Goal: Task Accomplishment & Management: Complete application form

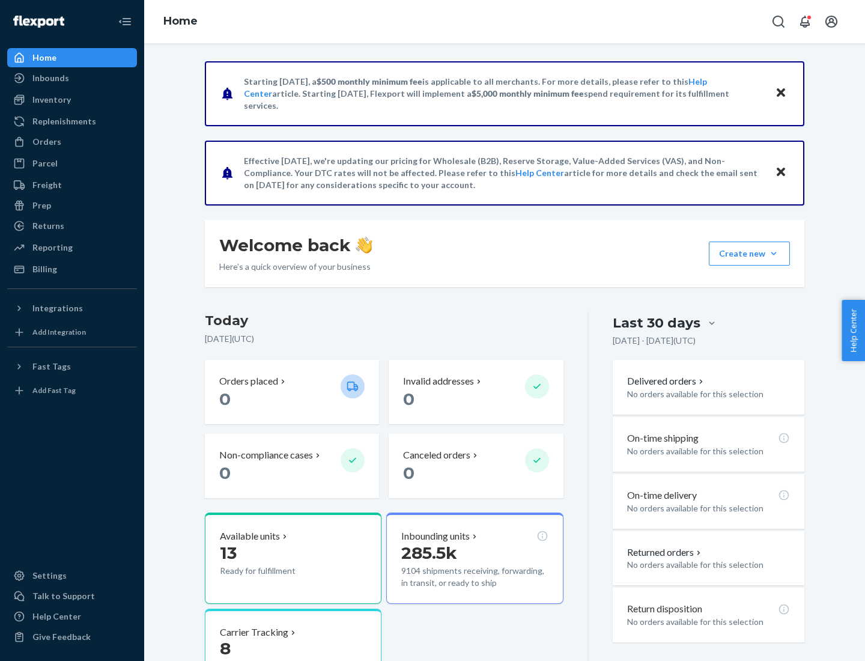
click at [774, 253] on button "Create new Create new inbound Create new order Create new product" at bounding box center [749, 253] width 81 height 24
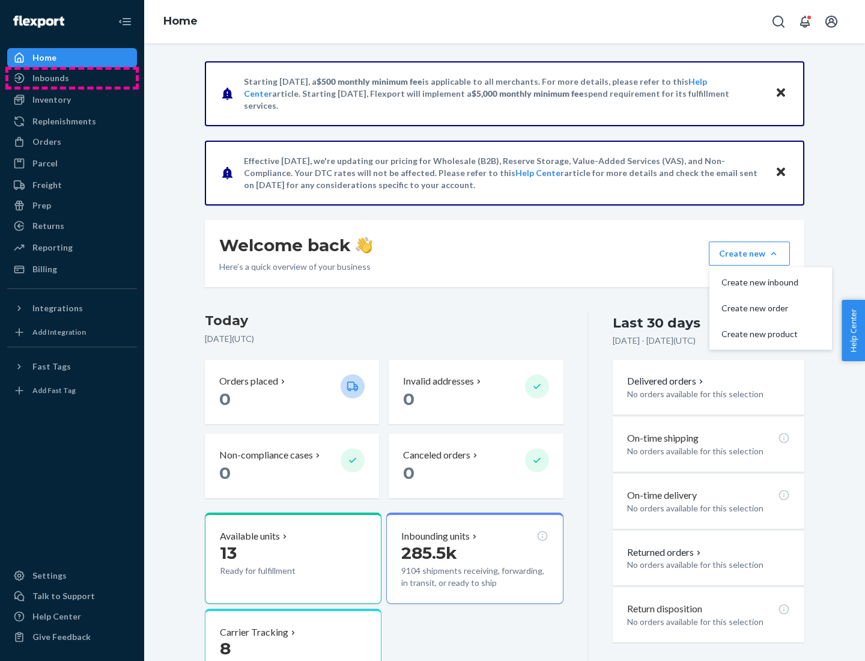
click at [72, 78] on div "Inbounds" at bounding box center [71, 78] width 127 height 17
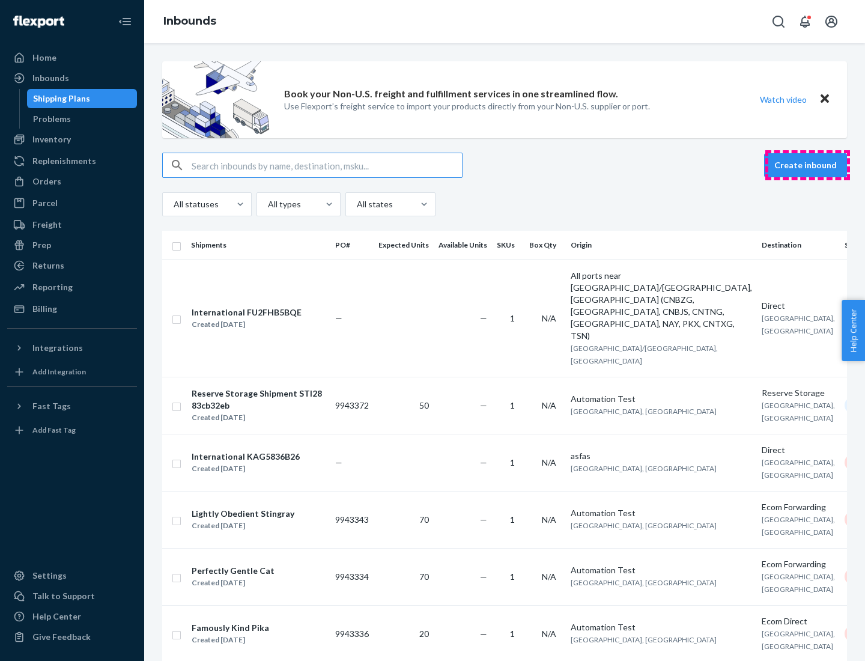
click at [807, 165] on button "Create inbound" at bounding box center [805, 165] width 83 height 24
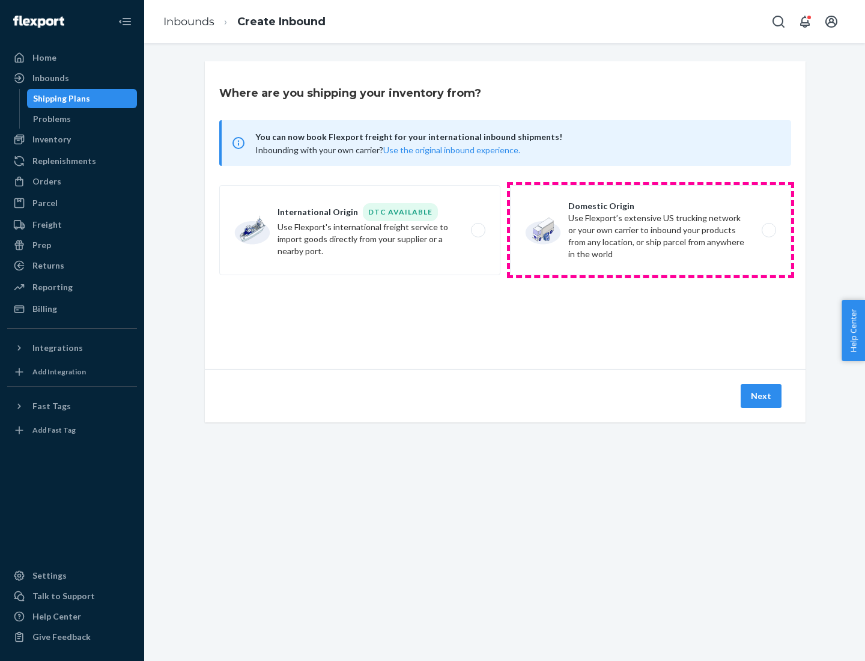
click at [651, 230] on label "Domestic Origin Use Flexport’s extensive US trucking network or your own carrie…" at bounding box center [650, 230] width 281 height 90
click at [768, 230] on input "Domestic Origin Use Flexport’s extensive US trucking network or your own carrie…" at bounding box center [772, 230] width 8 height 8
radio input "true"
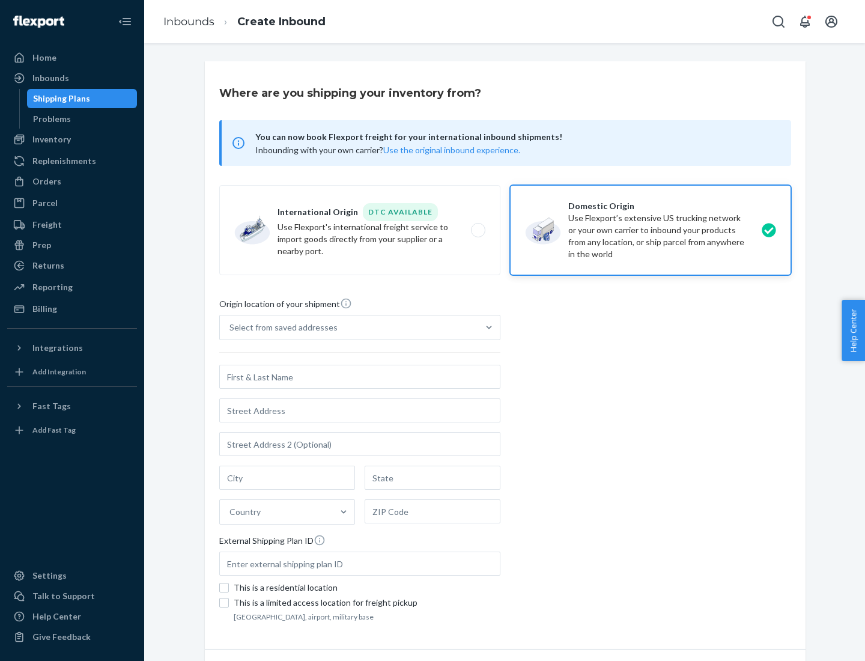
click at [281, 327] on div "Select from saved addresses" at bounding box center [283, 327] width 108 height 12
click at [231, 327] on input "Select from saved addresses" at bounding box center [229, 327] width 1 height 12
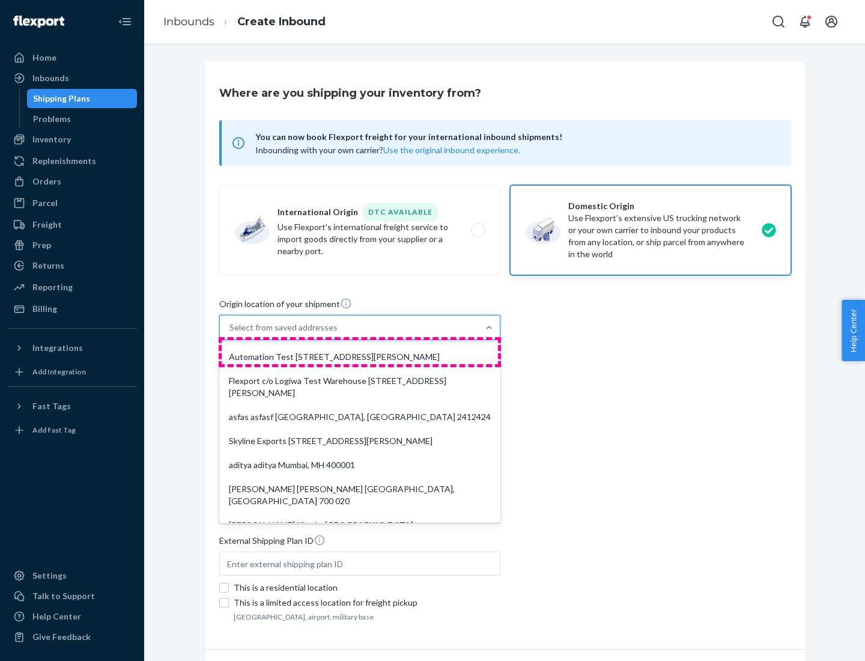
scroll to position [5, 0]
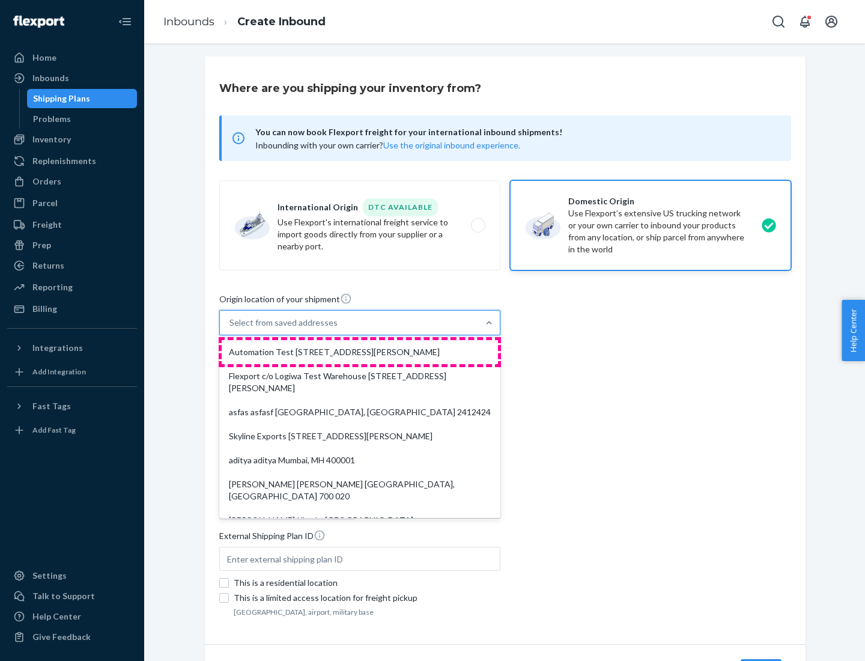
click at [360, 352] on div "Automation Test [STREET_ADDRESS][PERSON_NAME]" at bounding box center [360, 352] width 276 height 24
click at [231, 329] on input "option Automation Test [STREET_ADDRESS][PERSON_NAME]. 9 results available. Use …" at bounding box center [229, 323] width 1 height 12
type input "Automation Test"
type input "9th Floor"
type input "[GEOGRAPHIC_DATA]"
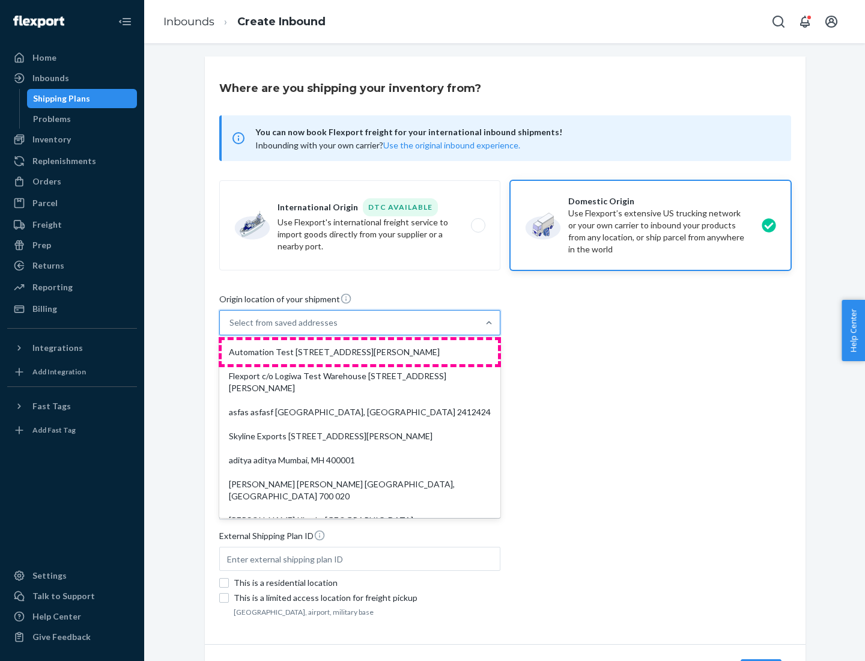
type input "CA"
type input "94104"
type input "[STREET_ADDRESS][PERSON_NAME]"
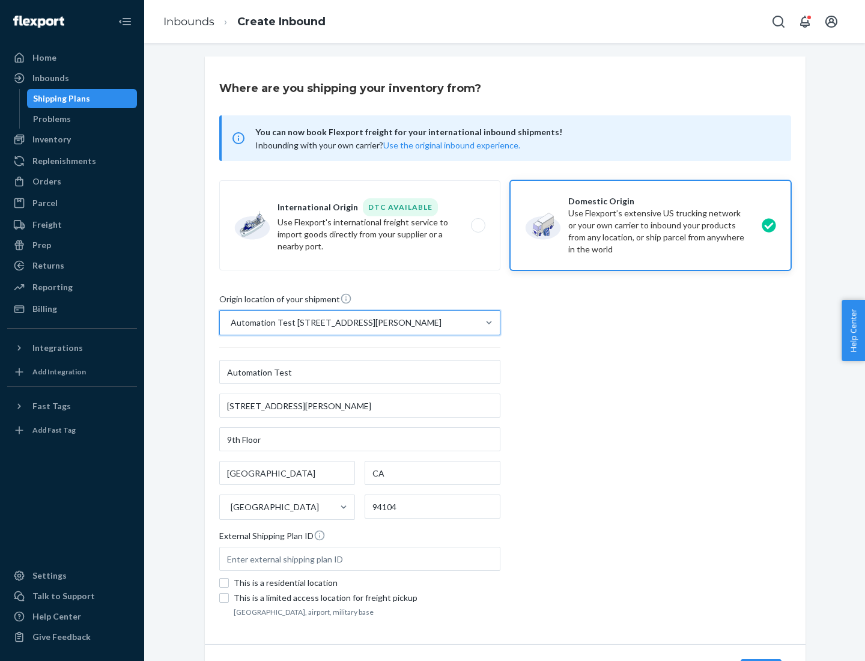
scroll to position [70, 0]
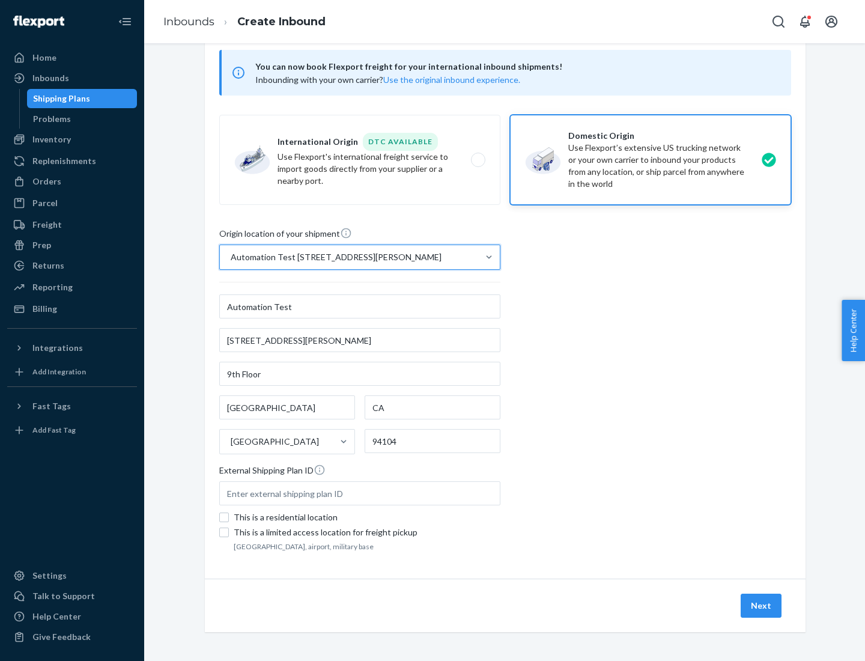
click at [762, 605] on button "Next" at bounding box center [761, 605] width 41 height 24
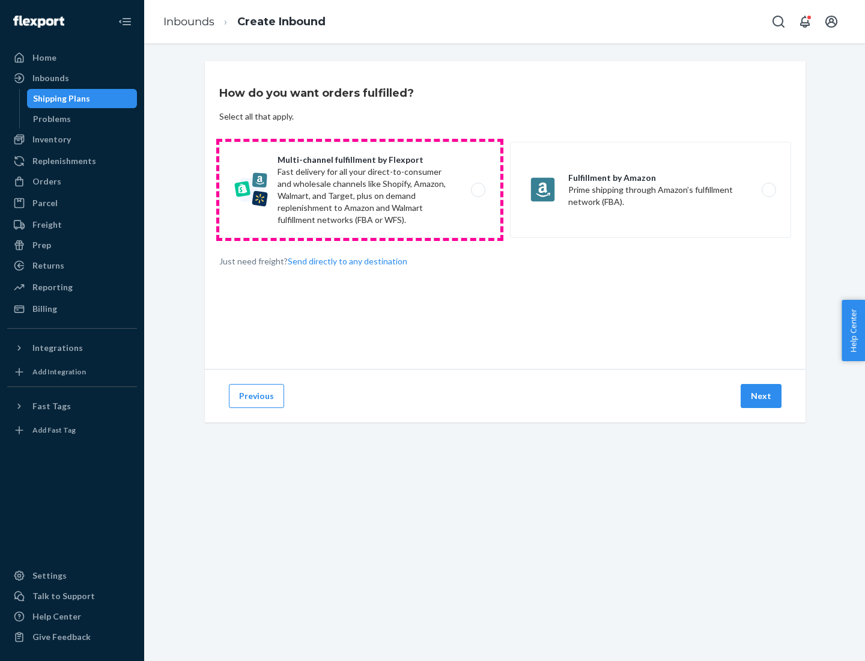
click at [360, 190] on label "Multi-channel fulfillment by Flexport Fast delivery for all your direct-to-cons…" at bounding box center [359, 190] width 281 height 96
click at [478, 190] on input "Multi-channel fulfillment by Flexport Fast delivery for all your direct-to-cons…" at bounding box center [482, 190] width 8 height 8
radio input "true"
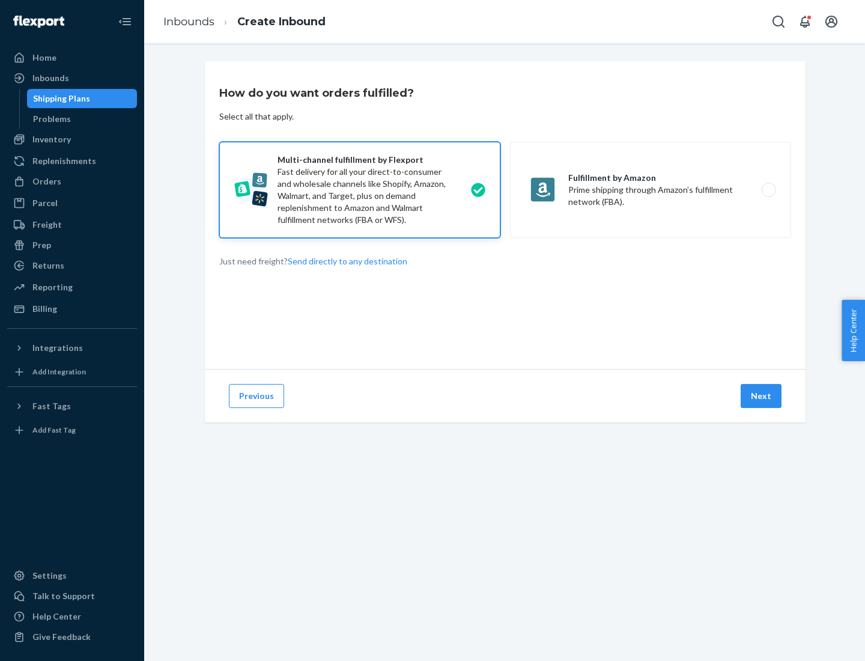
click at [762, 396] on button "Next" at bounding box center [761, 396] width 41 height 24
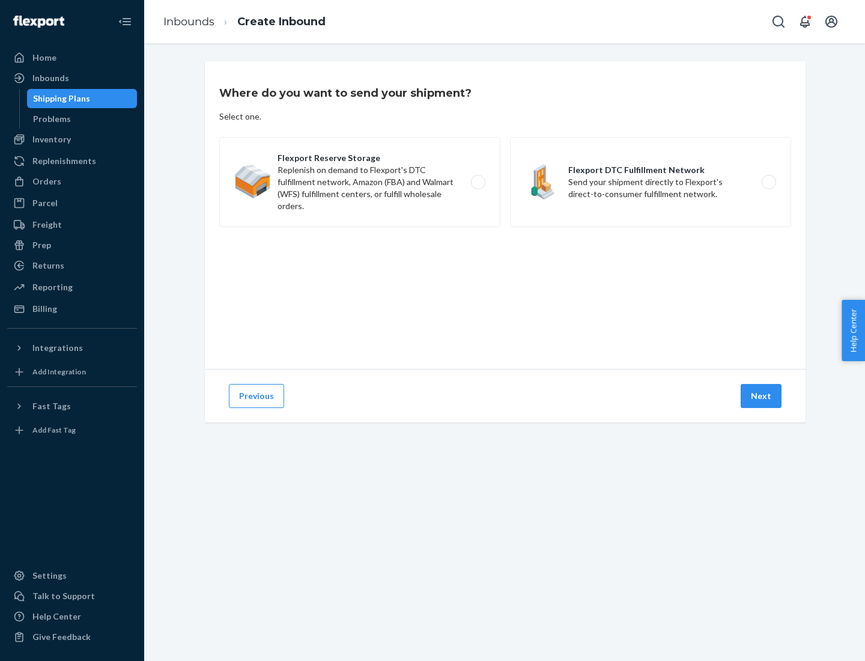
click at [651, 182] on label "Flexport DTC Fulfillment Network Send your shipment directly to Flexport's dire…" at bounding box center [650, 182] width 281 height 90
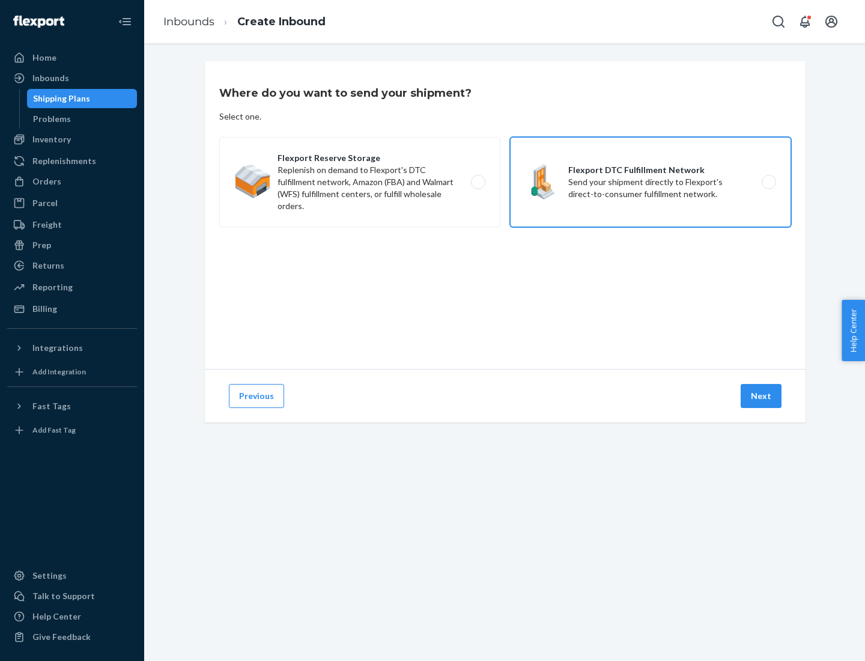
click at [768, 182] on input "Flexport DTC Fulfillment Network Send your shipment directly to Flexport's dire…" at bounding box center [772, 182] width 8 height 8
radio input "true"
click at [762, 396] on button "Next" at bounding box center [761, 396] width 41 height 24
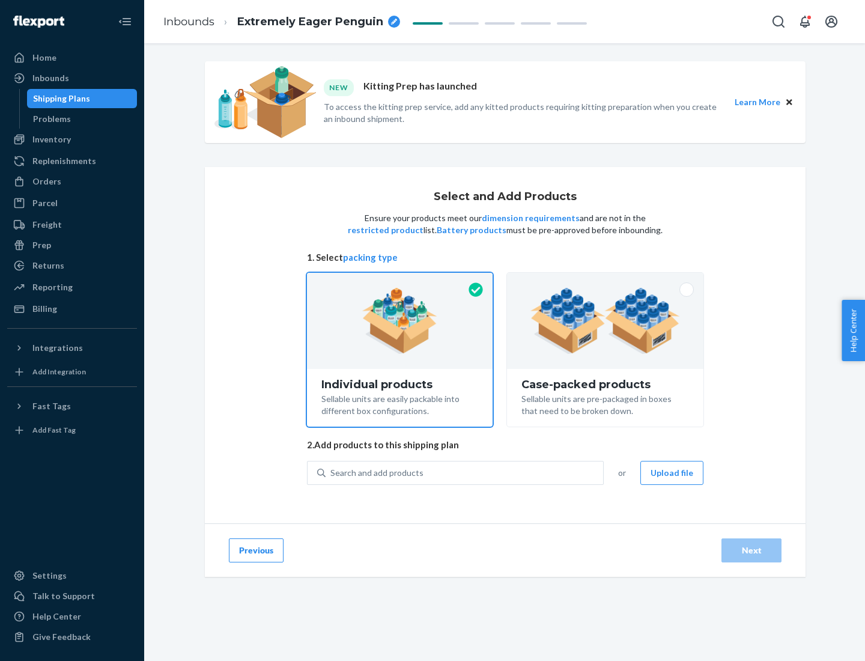
click at [605, 321] on img at bounding box center [605, 321] width 150 height 66
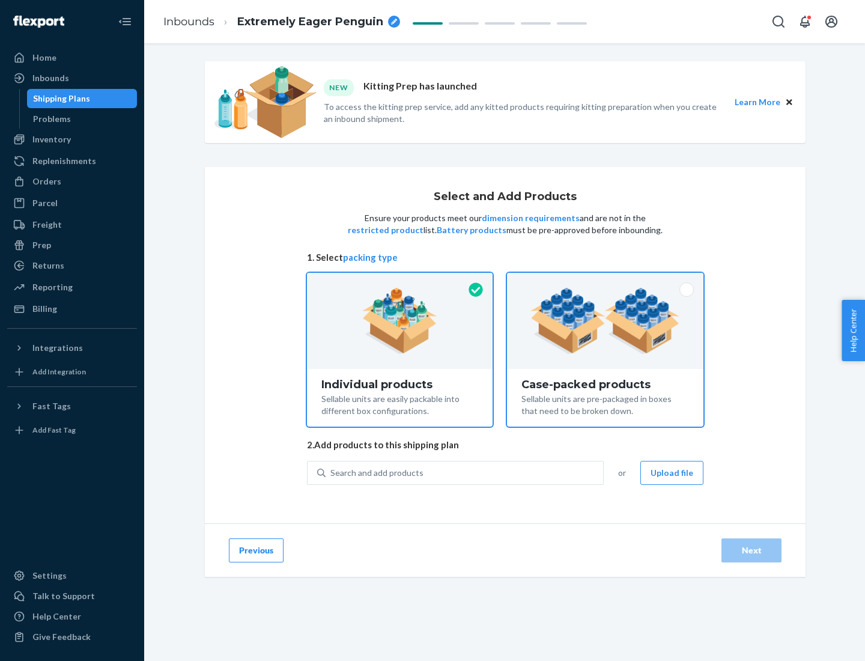
click at [605, 281] on input "Case-packed products Sellable units are pre-packaged in boxes that need to be b…" at bounding box center [605, 277] width 8 height 8
radio input "true"
radio input "false"
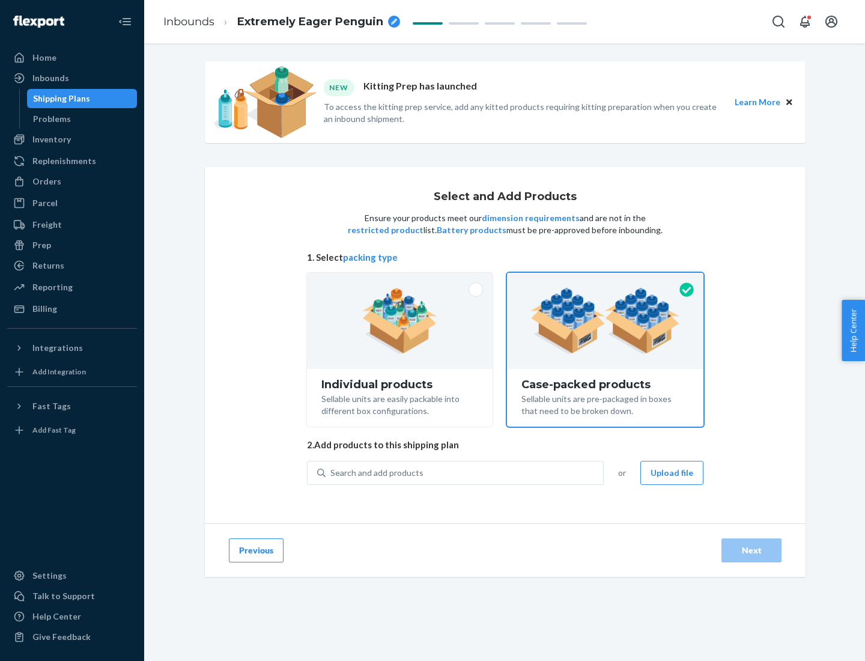
click at [465, 472] on div "Search and add products" at bounding box center [465, 473] width 278 height 22
click at [332, 472] on input "Search and add products" at bounding box center [330, 473] width 1 height 12
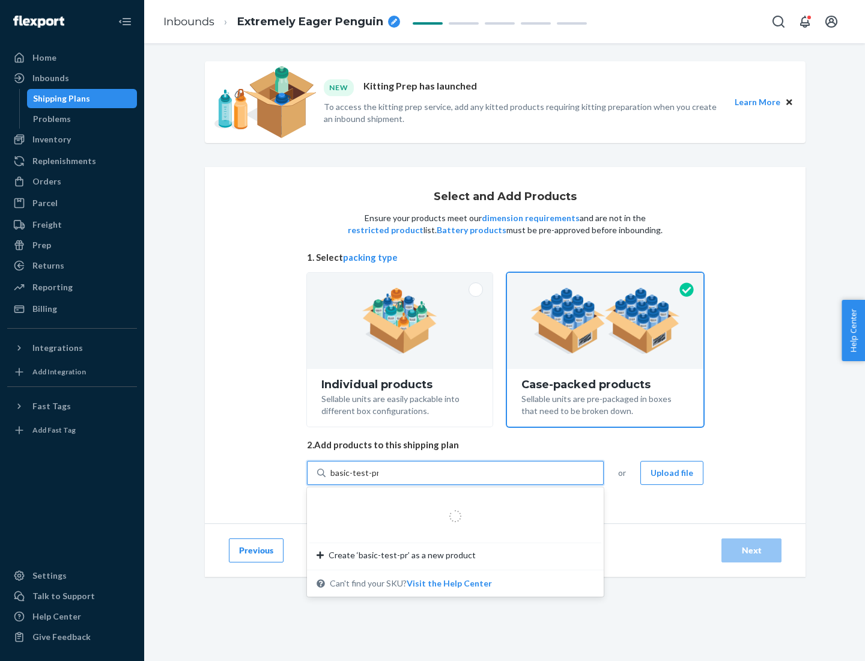
type input "basic-test-product-1"
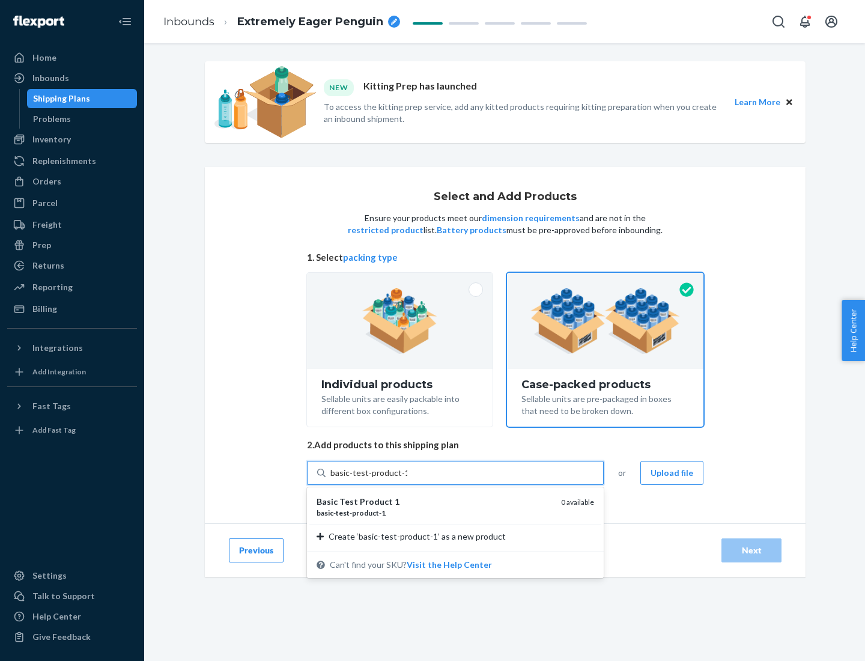
click at [434, 512] on div "basic - test - product - 1" at bounding box center [434, 513] width 235 height 10
click at [407, 479] on input "basic-test-product-1" at bounding box center [368, 473] width 77 height 12
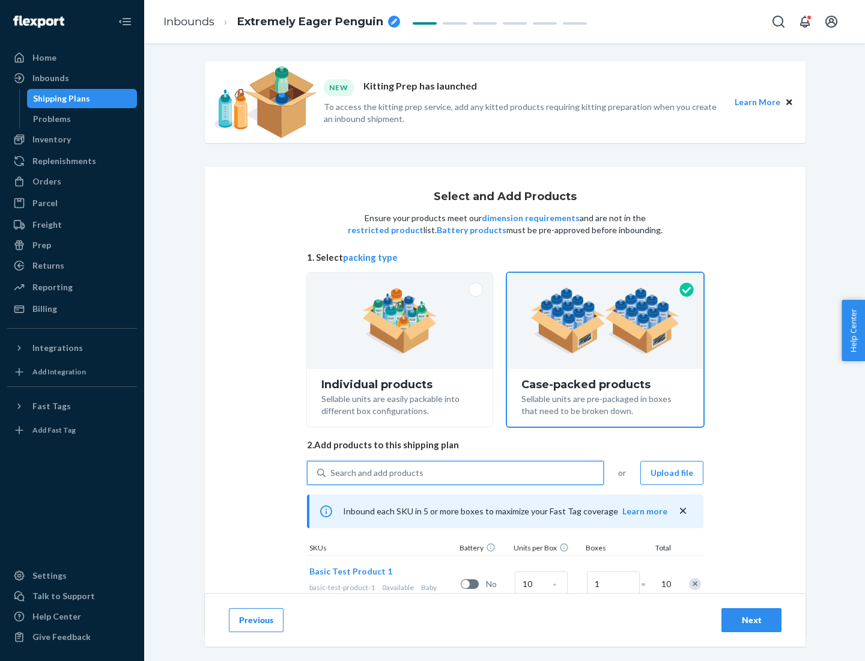
scroll to position [43, 0]
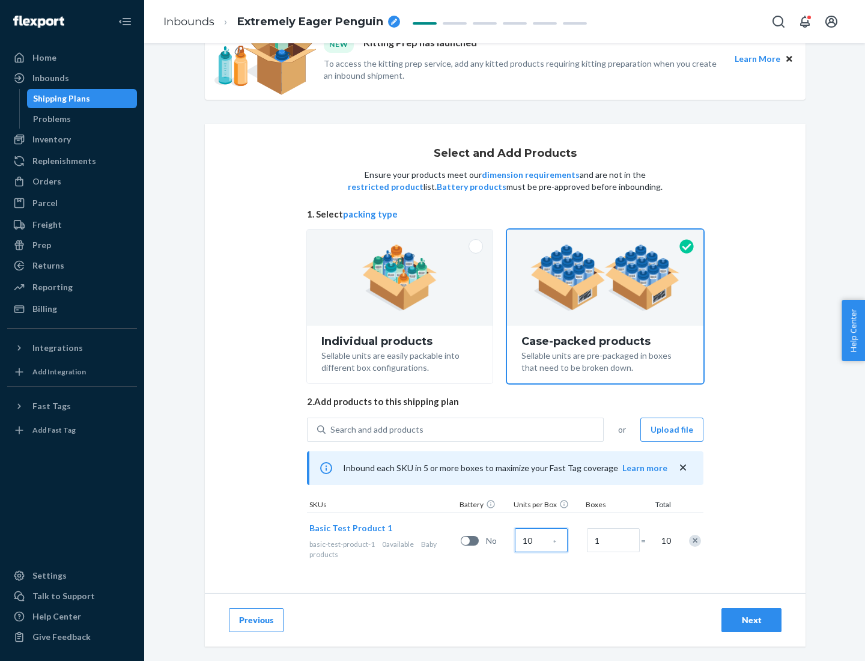
type input "10"
type input "7"
click at [751, 620] on div "Next" at bounding box center [752, 620] width 40 height 12
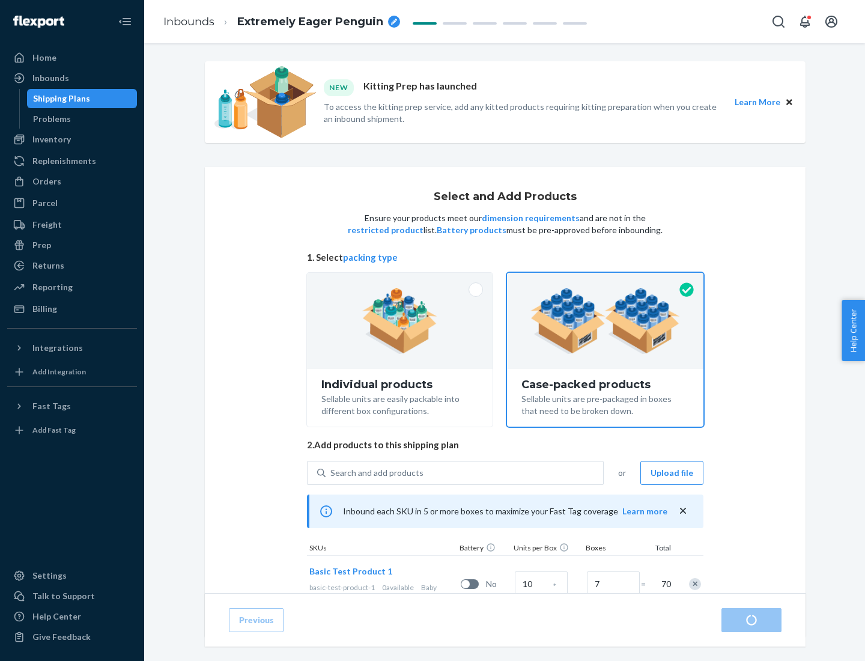
radio input "true"
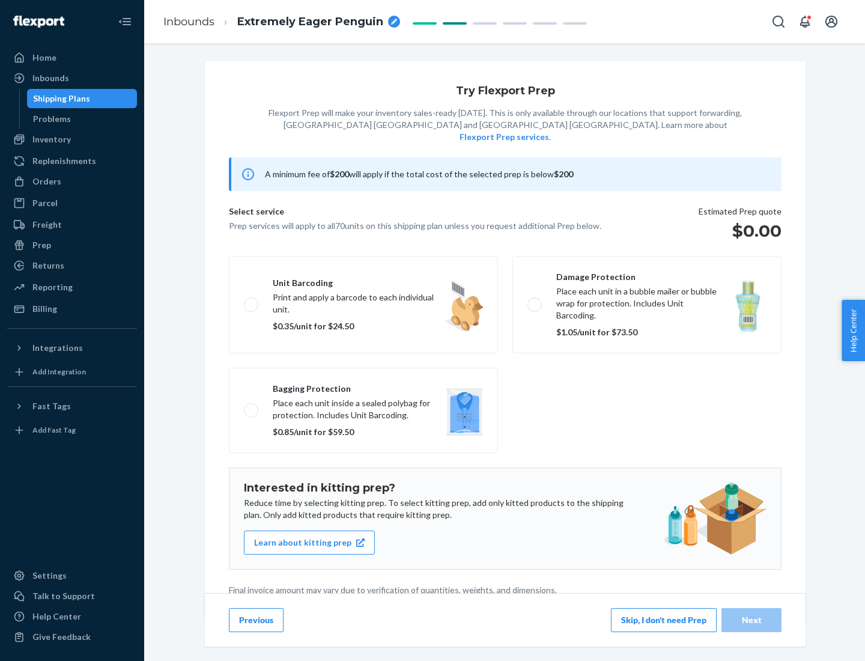
scroll to position [3, 0]
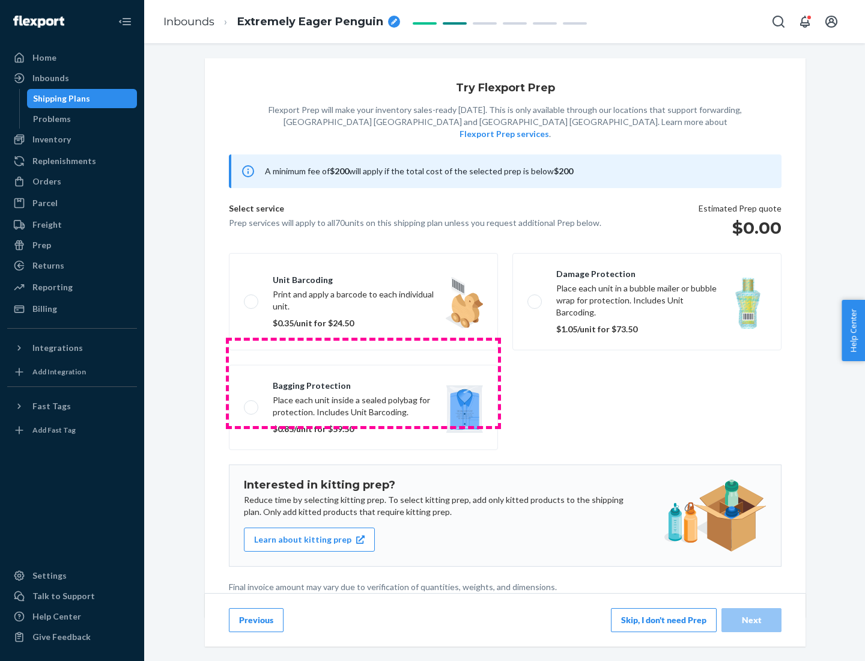
click at [363, 383] on label "Bagging protection Place each unit inside a sealed polybag for protection. Incl…" at bounding box center [363, 407] width 269 height 85
click at [252, 403] on input "Bagging protection Place each unit inside a sealed polybag for protection. Incl…" at bounding box center [248, 407] width 8 height 8
checkbox input "true"
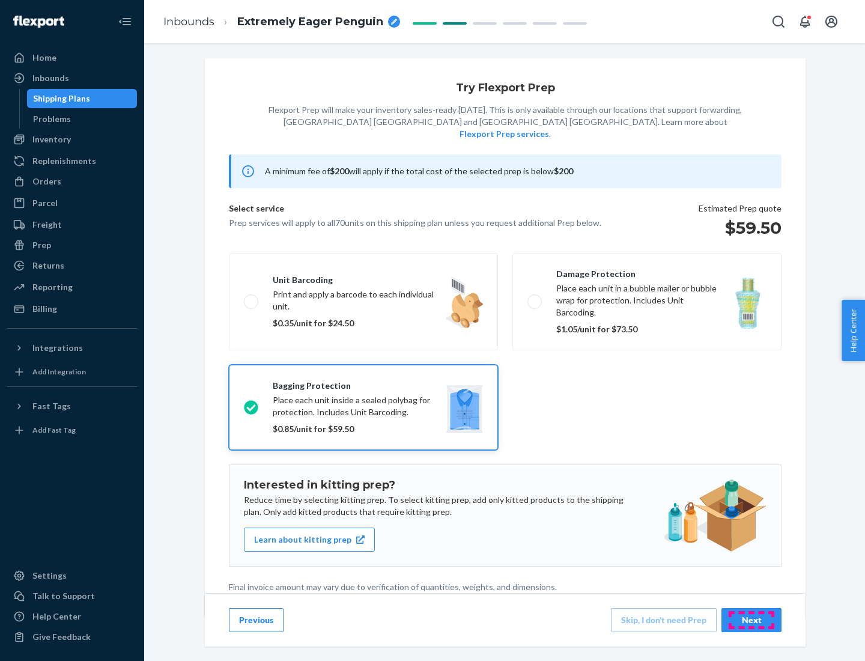
click at [751, 619] on div "Next" at bounding box center [752, 620] width 40 height 12
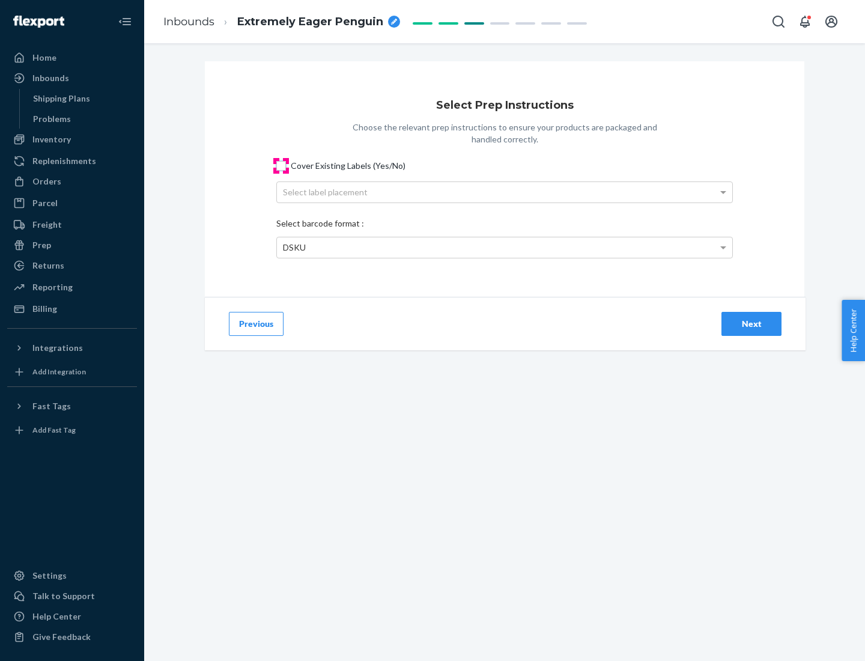
click at [281, 165] on input "Cover Existing Labels (Yes/No)" at bounding box center [281, 166] width 10 height 10
checkbox input "true"
click at [505, 192] on div "Select label placement" at bounding box center [504, 192] width 455 height 20
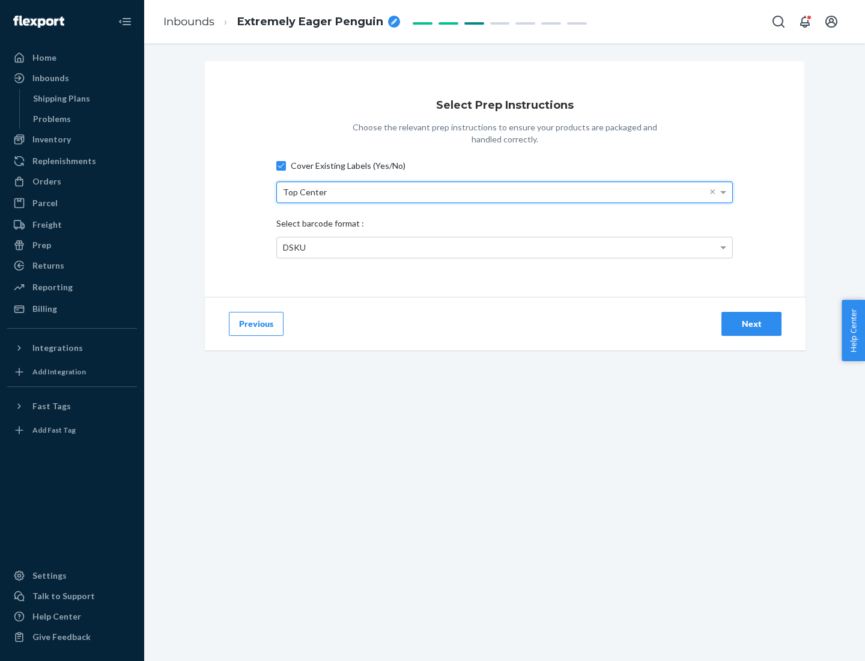
click at [505, 247] on div "DSKU" at bounding box center [504, 247] width 455 height 20
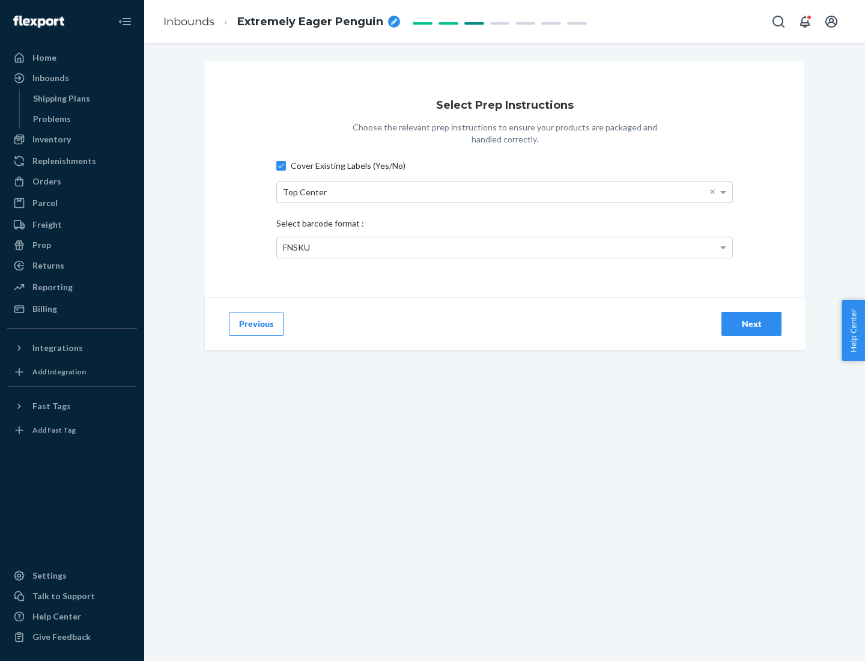
click at [751, 323] on div "Next" at bounding box center [752, 324] width 40 height 12
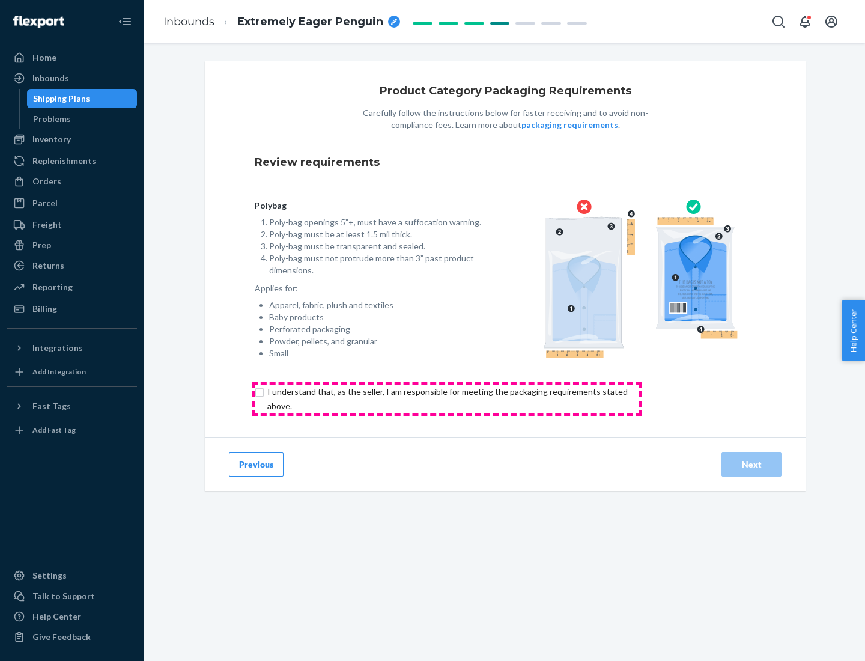
click at [446, 398] on input "checkbox" at bounding box center [454, 398] width 399 height 29
checkbox input "true"
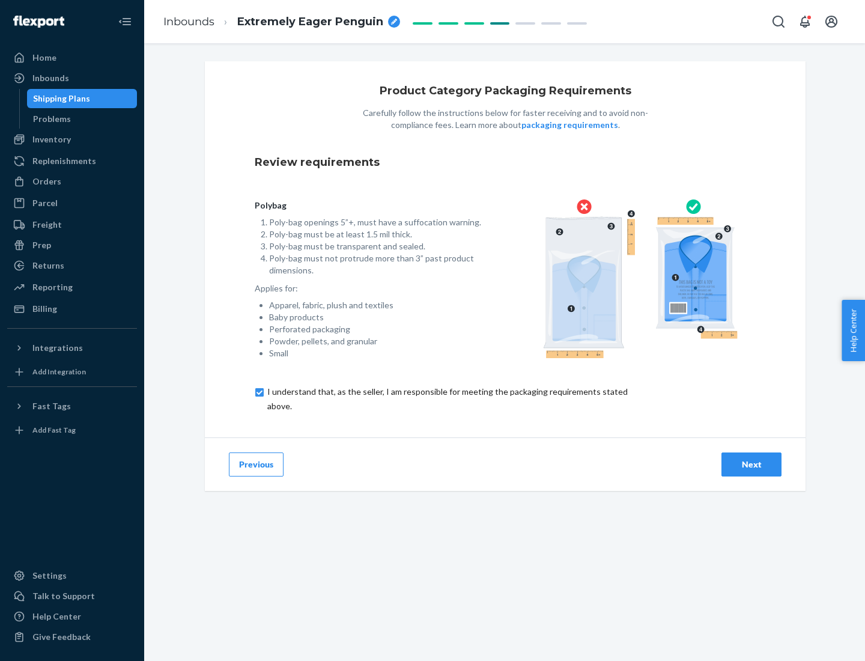
click at [751, 464] on div "Next" at bounding box center [752, 464] width 40 height 12
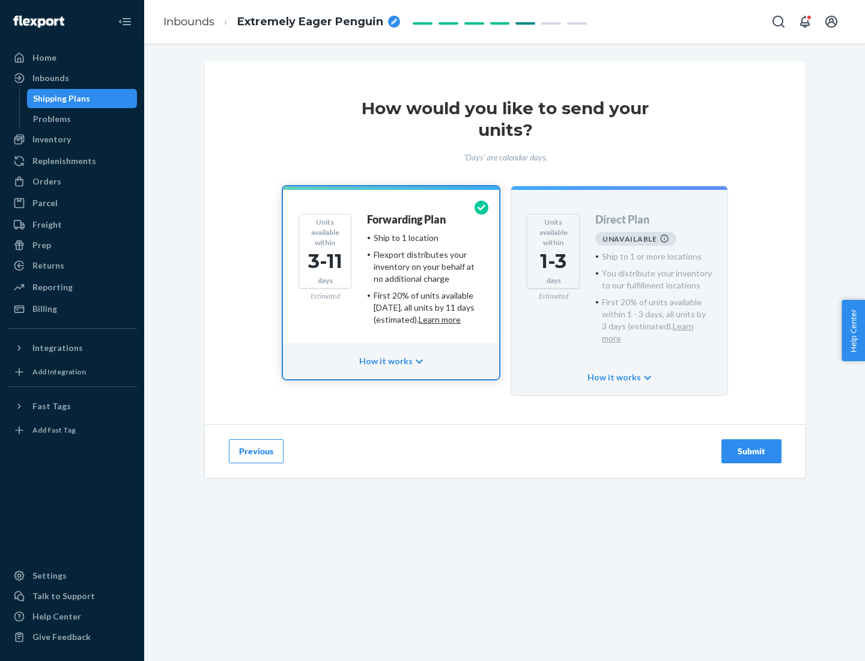
click at [407, 219] on h4 "Forwarding Plan" at bounding box center [406, 220] width 79 height 12
click at [751, 445] on div "Submit" at bounding box center [752, 451] width 40 height 12
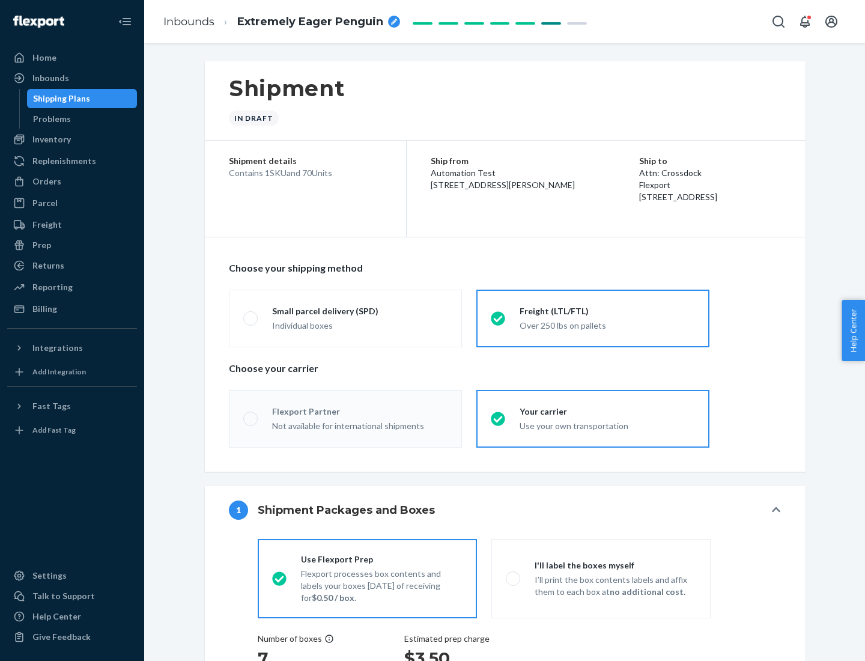
radio input "true"
radio input "false"
radio input "true"
radio input "false"
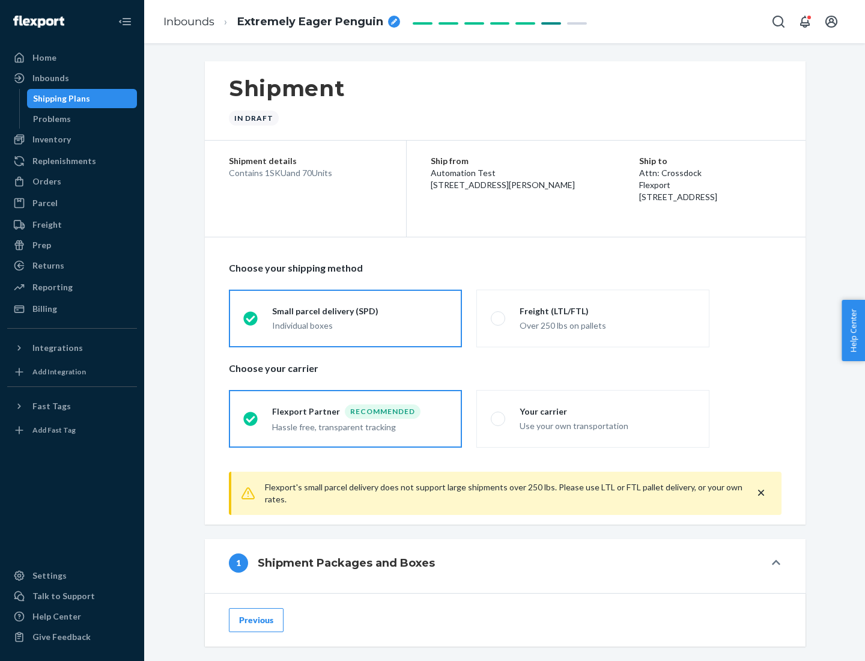
click at [593, 318] on div "Over 250 lbs on pallets" at bounding box center [607, 324] width 175 height 14
click at [499, 318] on input "Freight (LTL/FTL) Over 250 lbs on pallets" at bounding box center [495, 318] width 8 height 8
radio input "true"
radio input "false"
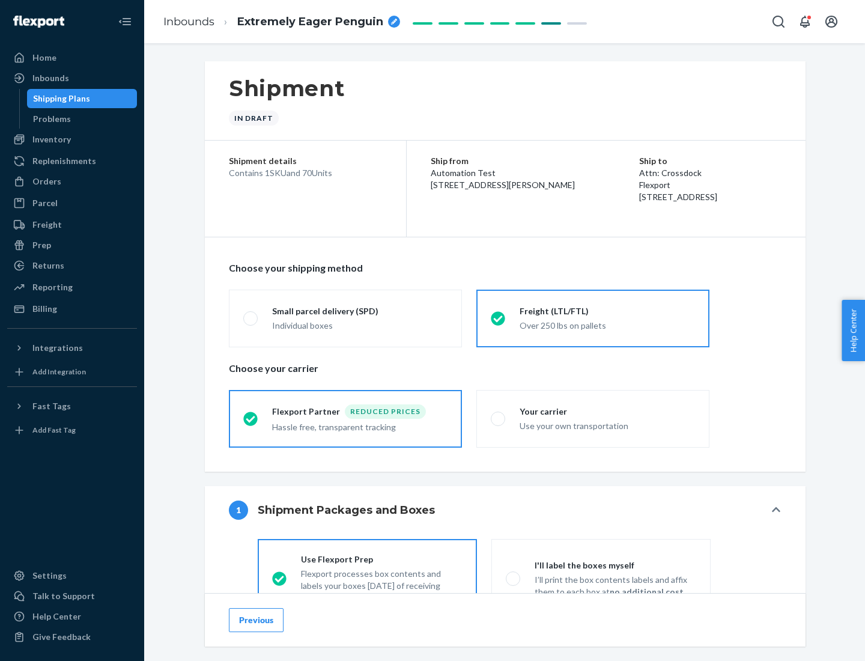
scroll to position [67, 0]
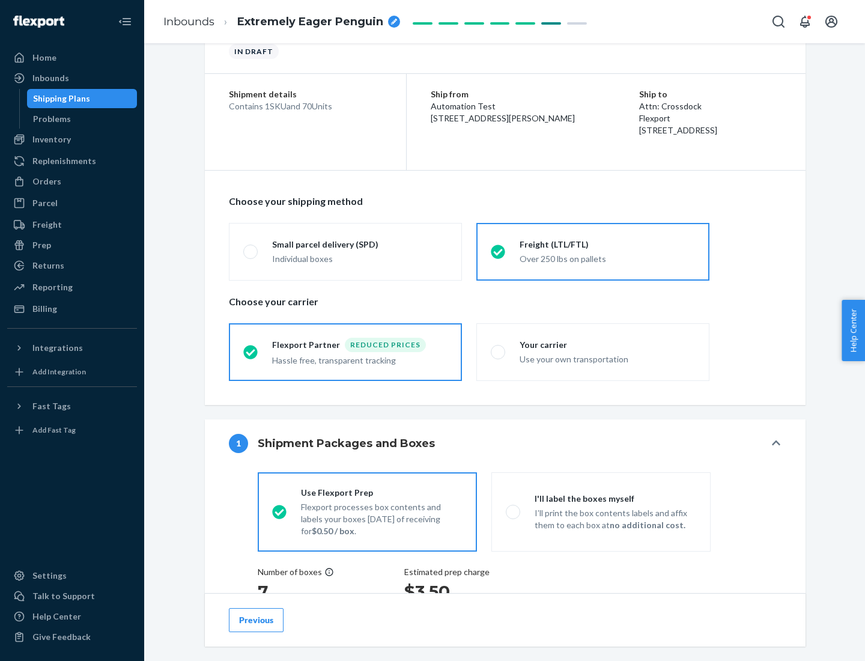
click at [345, 352] on div "Hassle free, transparent tracking" at bounding box center [359, 359] width 175 height 14
click at [251, 351] on input "Flexport Partner Reduced prices Hassle free, transparent tracking" at bounding box center [247, 352] width 8 height 8
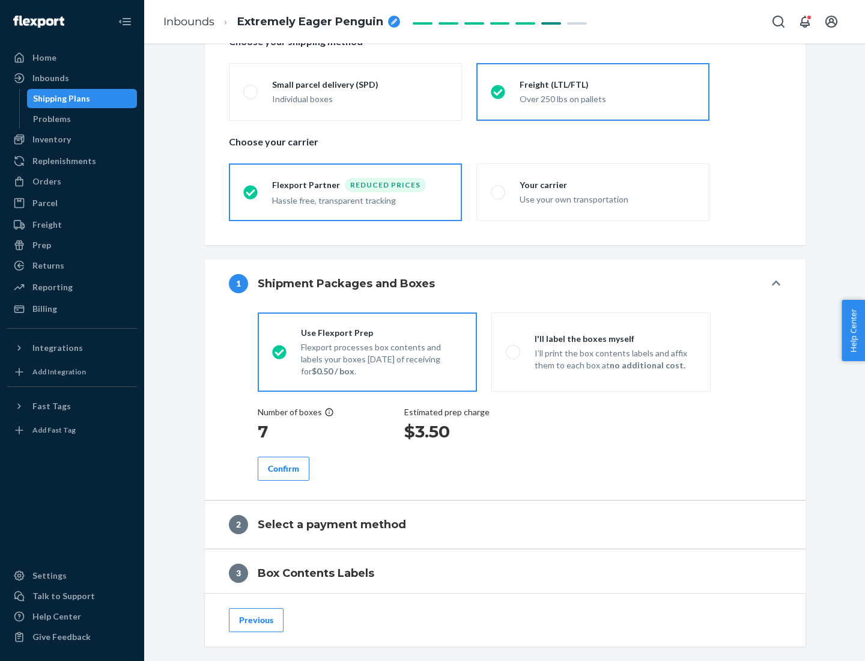
click at [601, 351] on p "I’ll print the box contents labels and affix them to each box at no additional …" at bounding box center [616, 359] width 162 height 24
click at [514, 351] on input "I'll label the boxes myself I’ll print the box contents labels and affix them t…" at bounding box center [510, 352] width 8 height 8
radio input "true"
radio input "false"
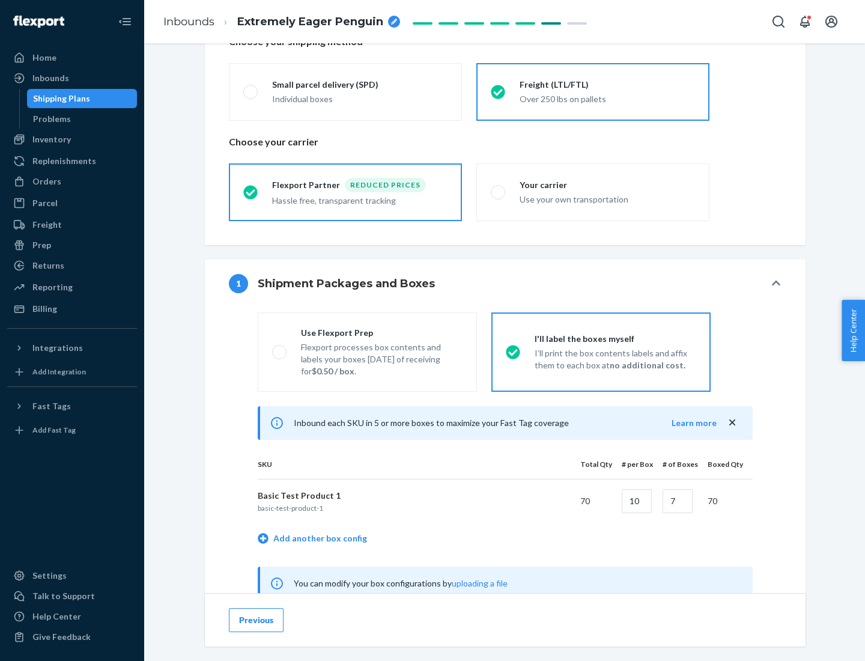
scroll to position [375, 0]
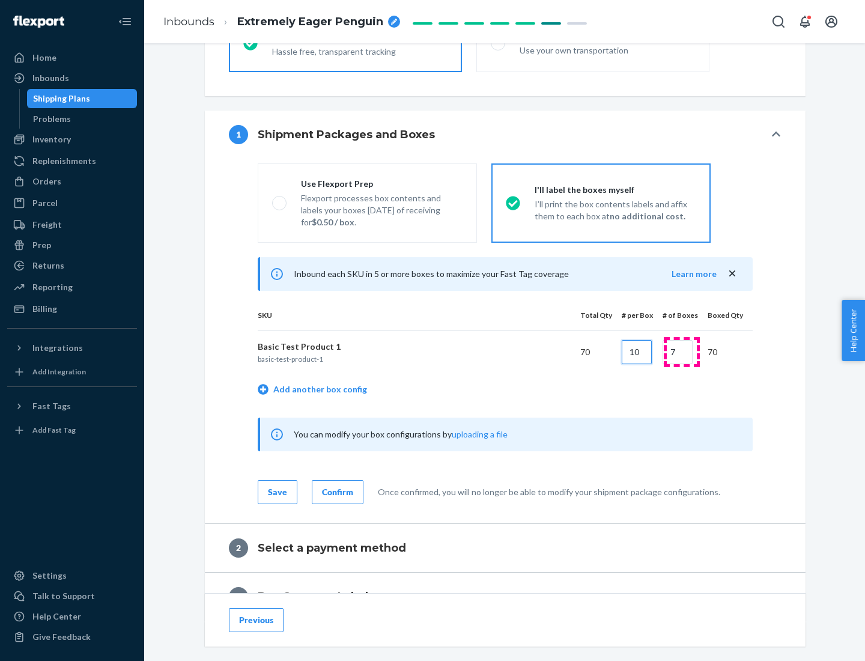
type input "10"
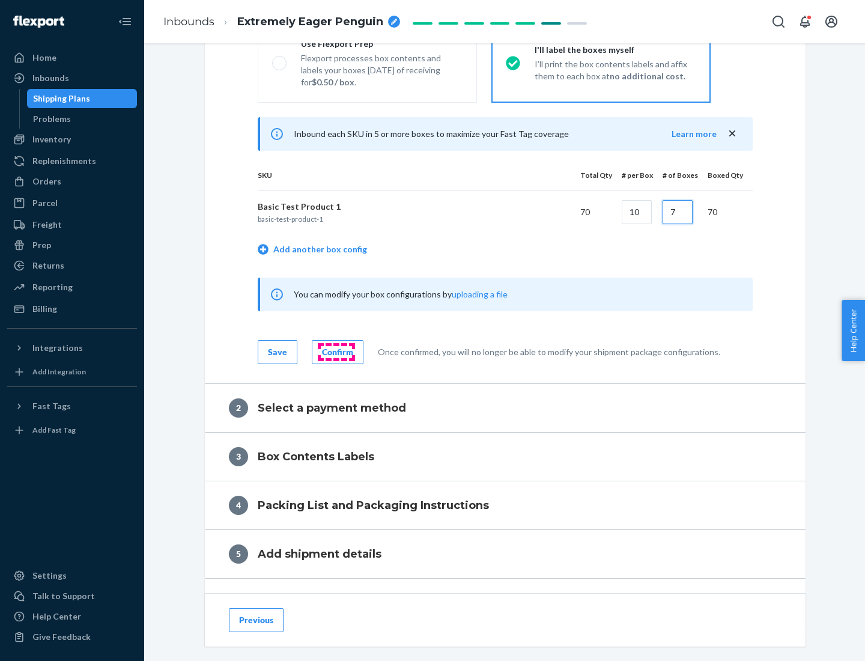
type input "7"
click at [336, 351] on div "Confirm" at bounding box center [337, 352] width 31 height 12
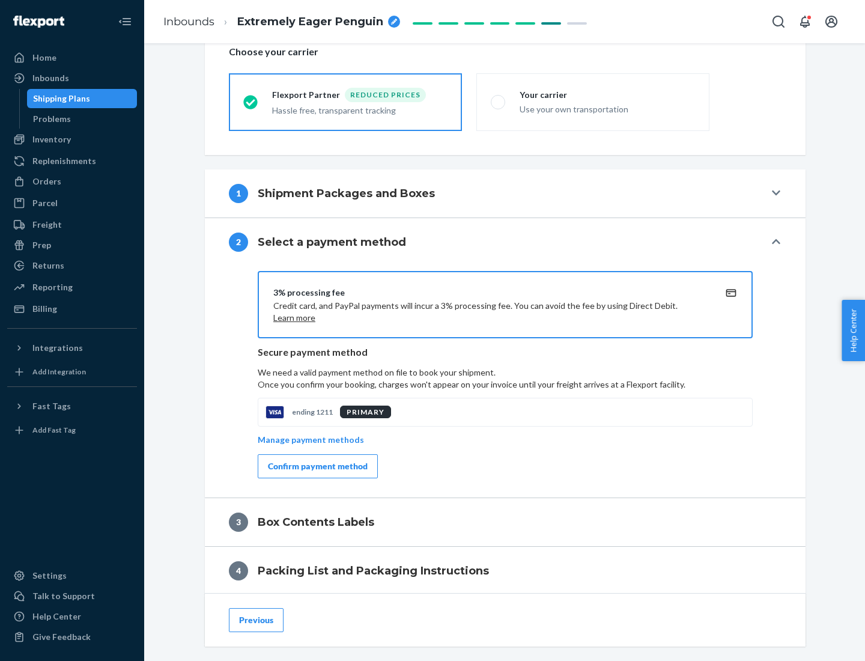
scroll to position [431, 0]
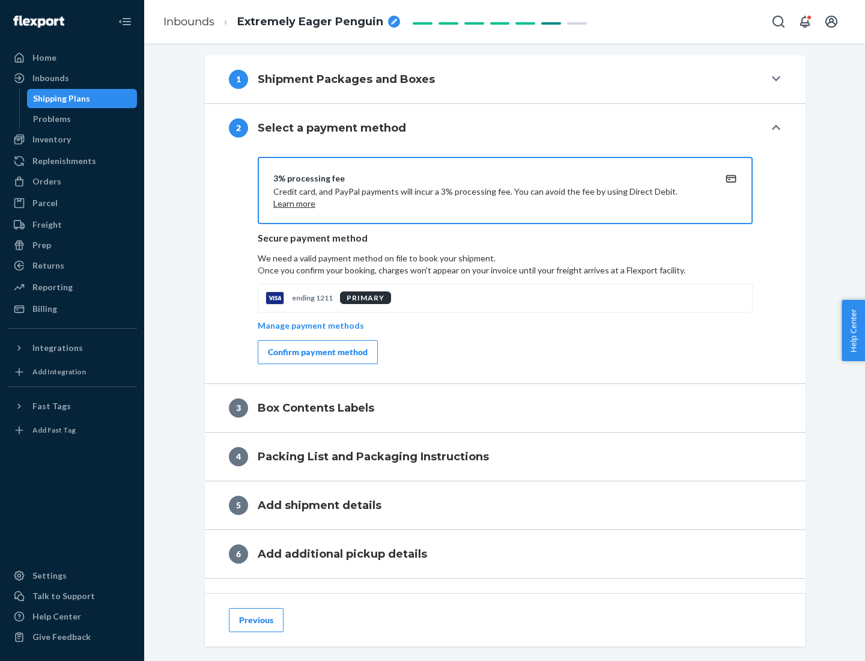
click at [317, 352] on div "Confirm payment method" at bounding box center [318, 352] width 100 height 12
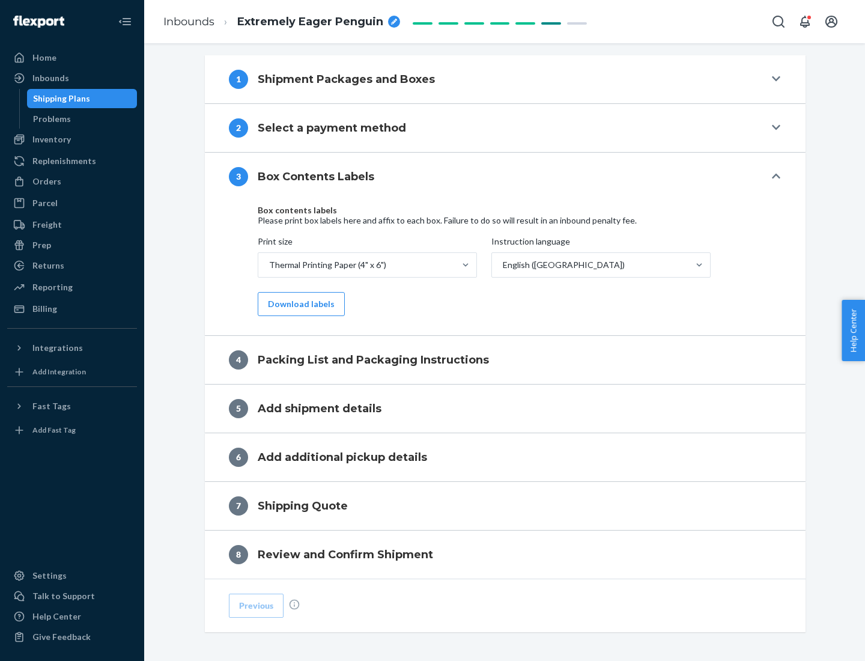
scroll to position [383, 0]
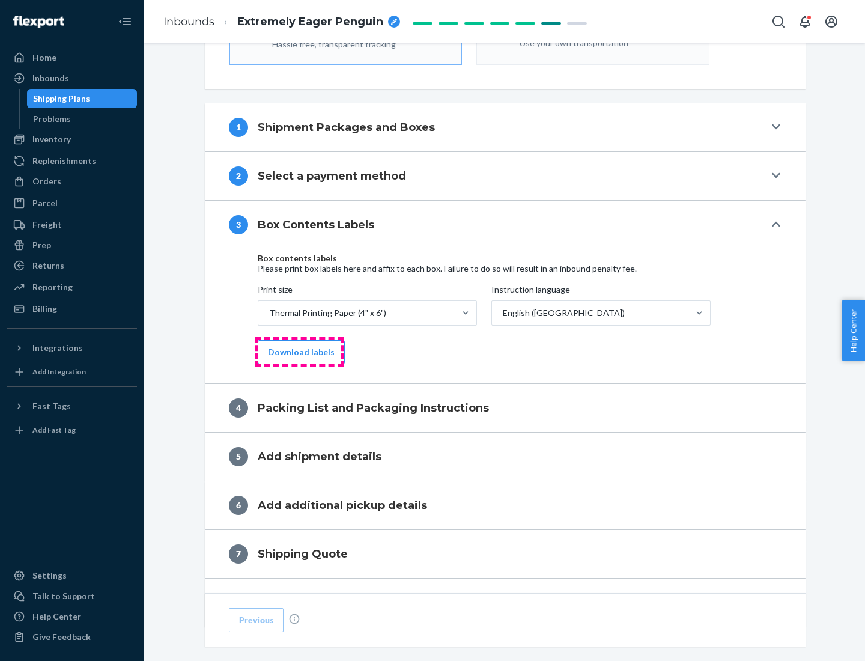
click at [299, 352] on button "Download labels" at bounding box center [301, 352] width 87 height 24
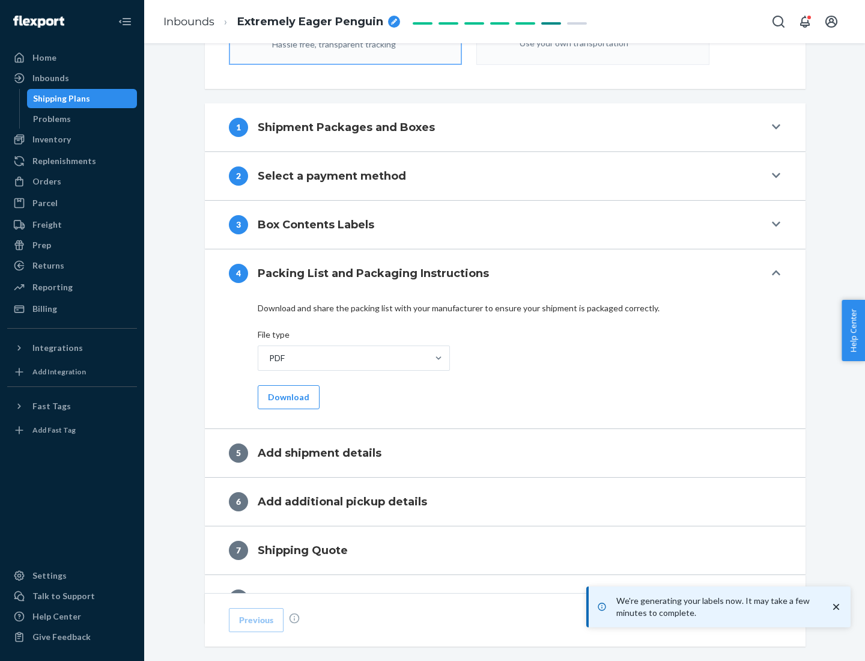
scroll to position [428, 0]
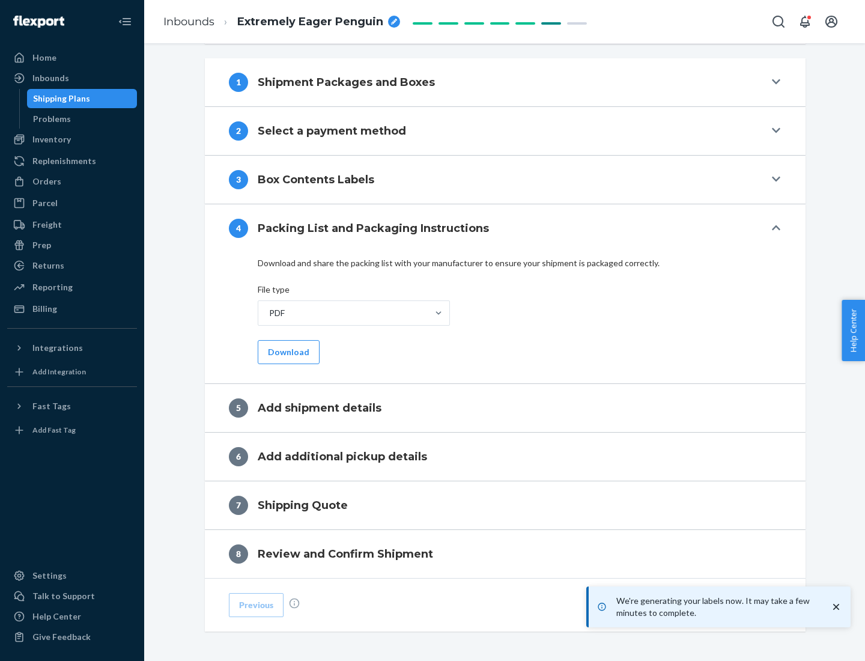
click at [287, 351] on button "Download" at bounding box center [289, 352] width 62 height 24
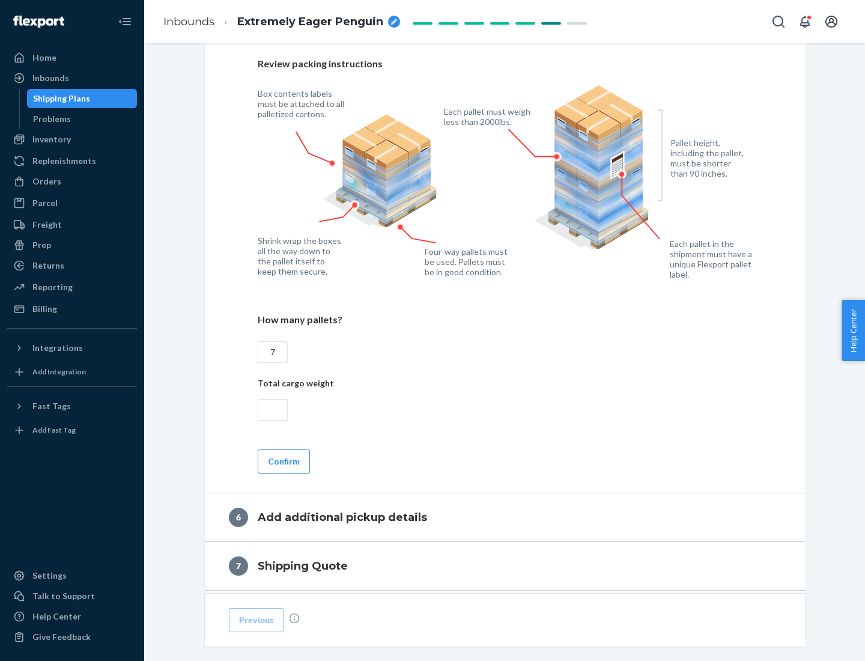
scroll to position [828, 0]
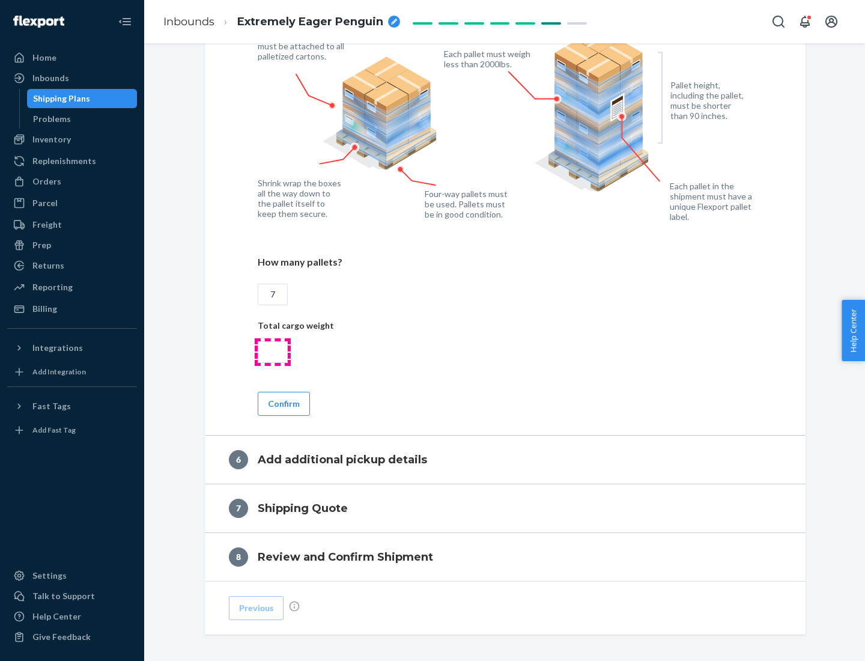
type input "7"
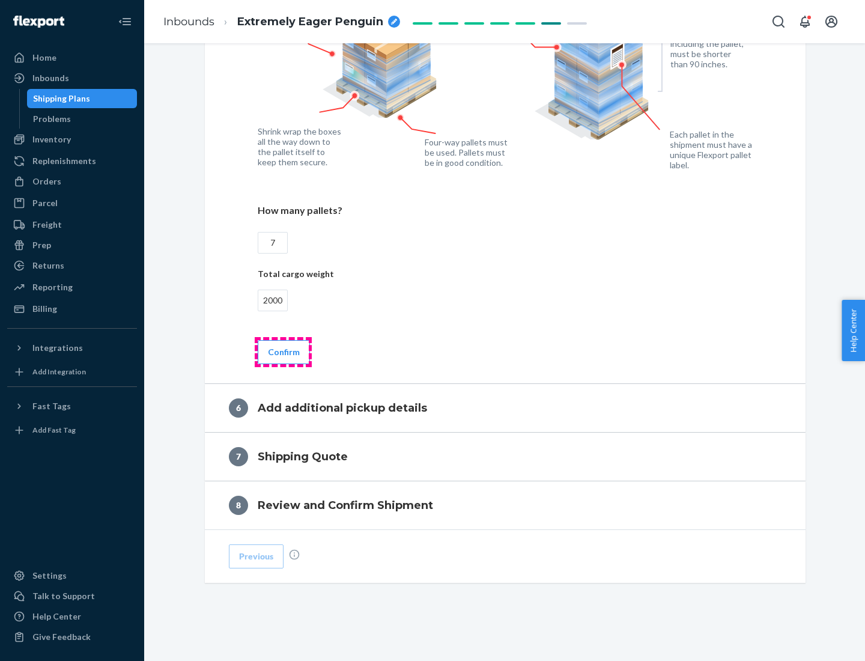
type input "2000"
click at [283, 351] on button "Confirm" at bounding box center [284, 352] width 52 height 24
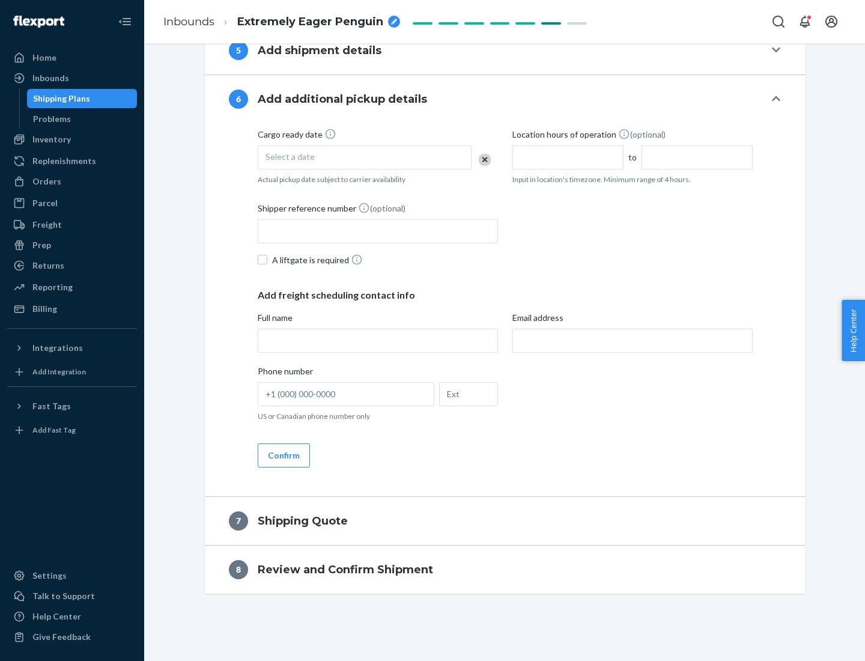
scroll to position [460, 0]
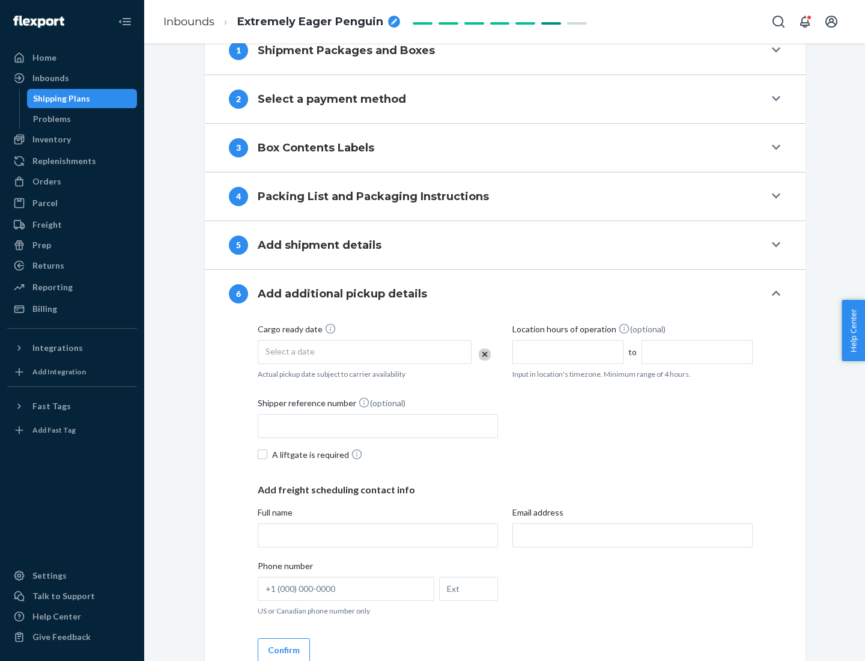
click at [365, 351] on div "Select a date" at bounding box center [365, 352] width 214 height 24
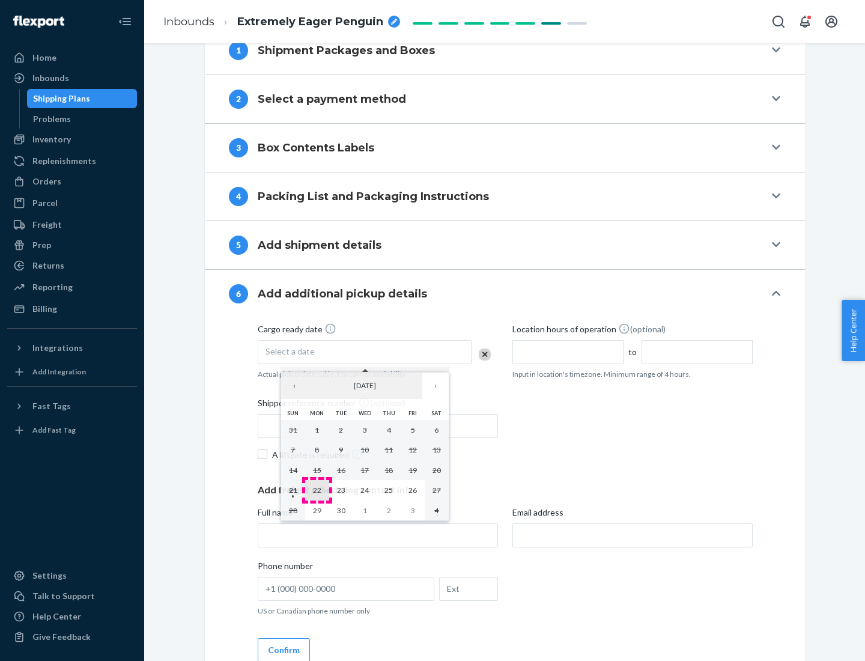
click at [317, 490] on abbr "22" at bounding box center [317, 489] width 8 height 9
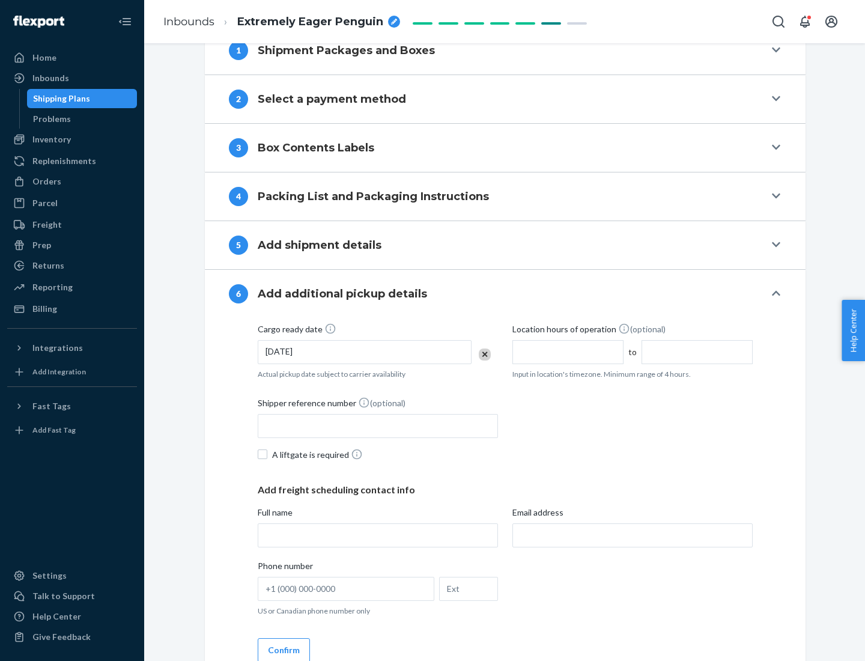
scroll to position [643, 0]
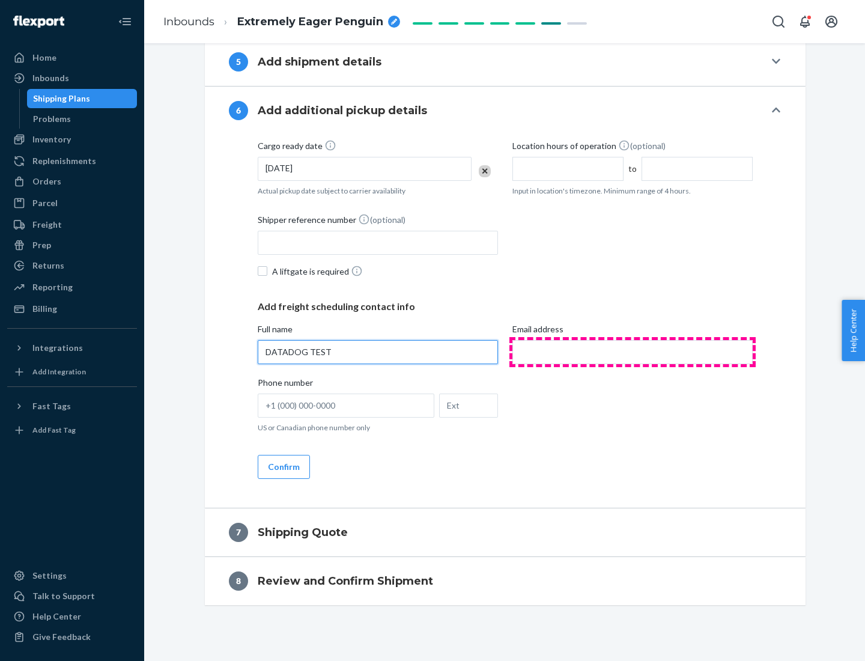
type input "DATADOG TEST"
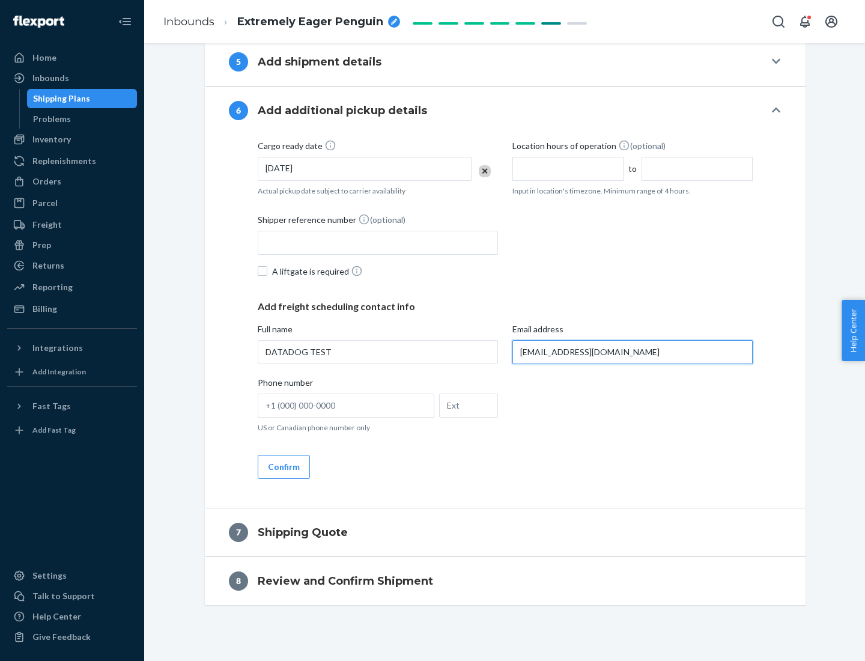
scroll to position [654, 0]
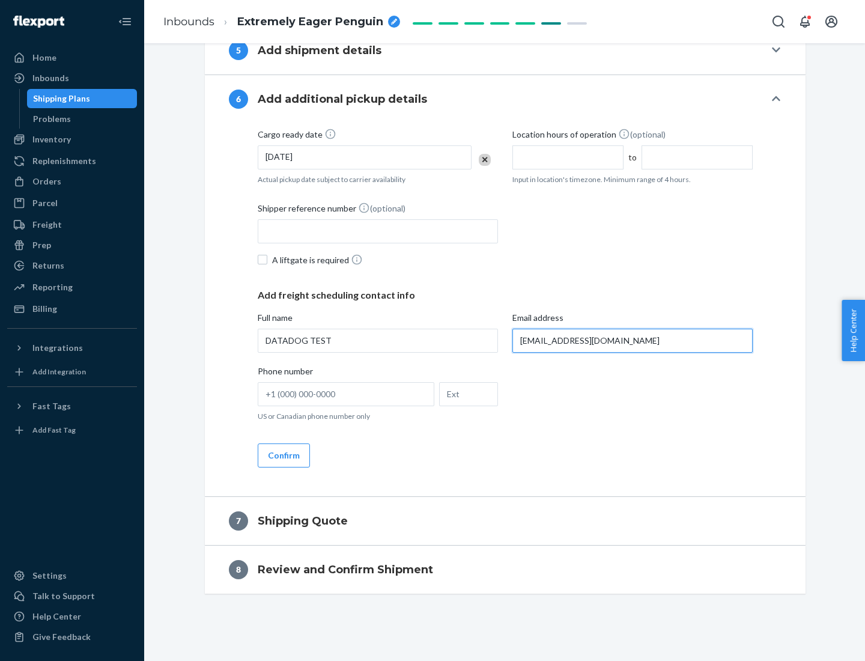
type input "[EMAIL_ADDRESS][DOMAIN_NAME]"
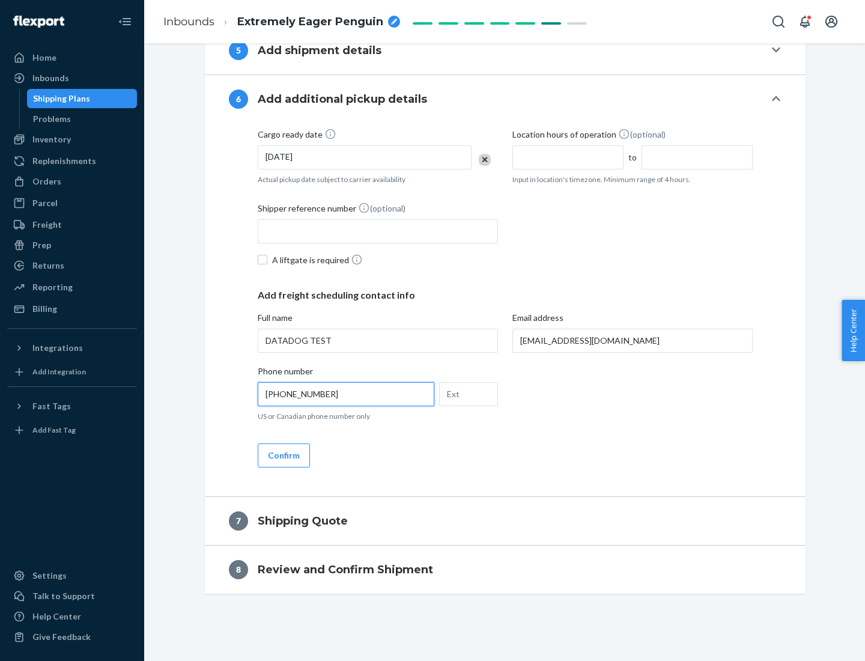
type input "[PHONE_NUMBER]"
click at [283, 455] on button "Confirm" at bounding box center [284, 455] width 52 height 24
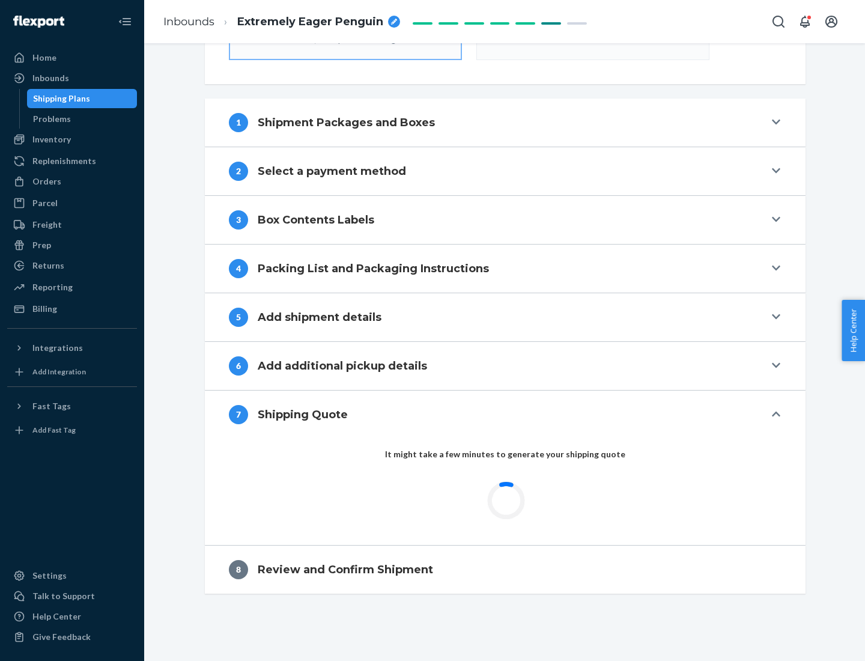
scroll to position [431, 0]
